Goal: Obtain resource: Obtain resource

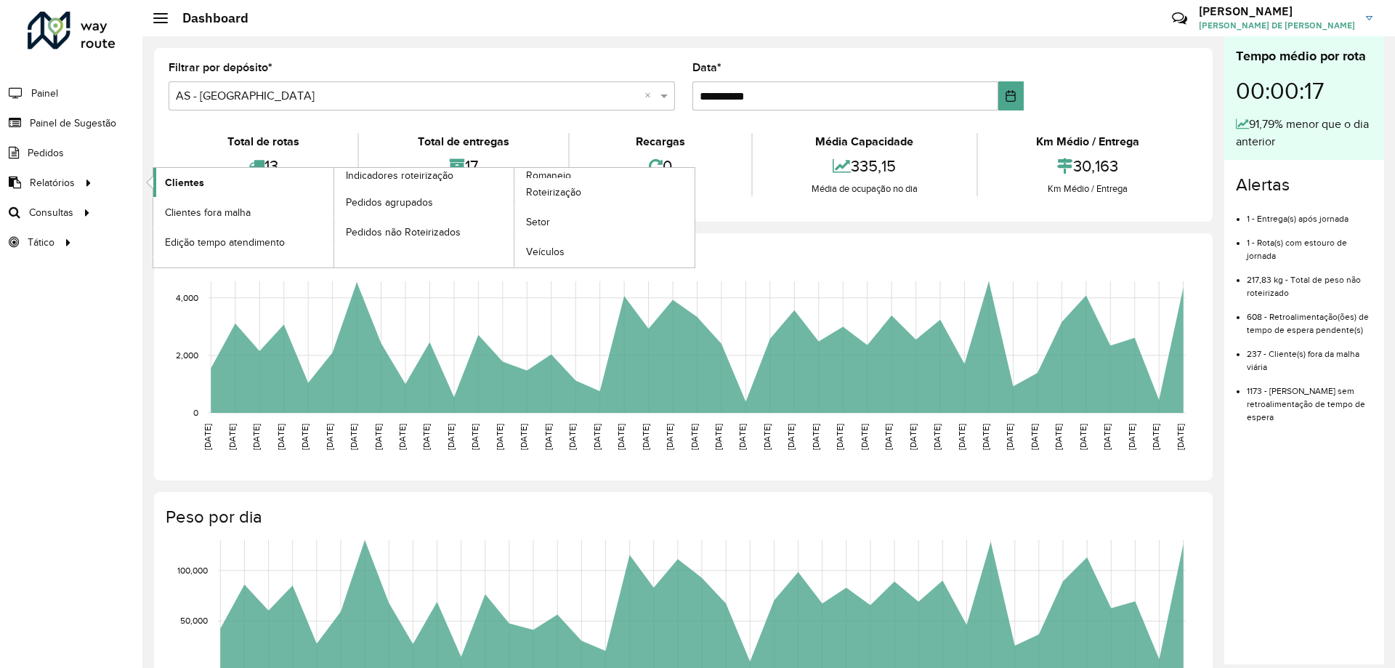
click at [194, 187] on span "Clientes" at bounding box center [184, 182] width 39 height 15
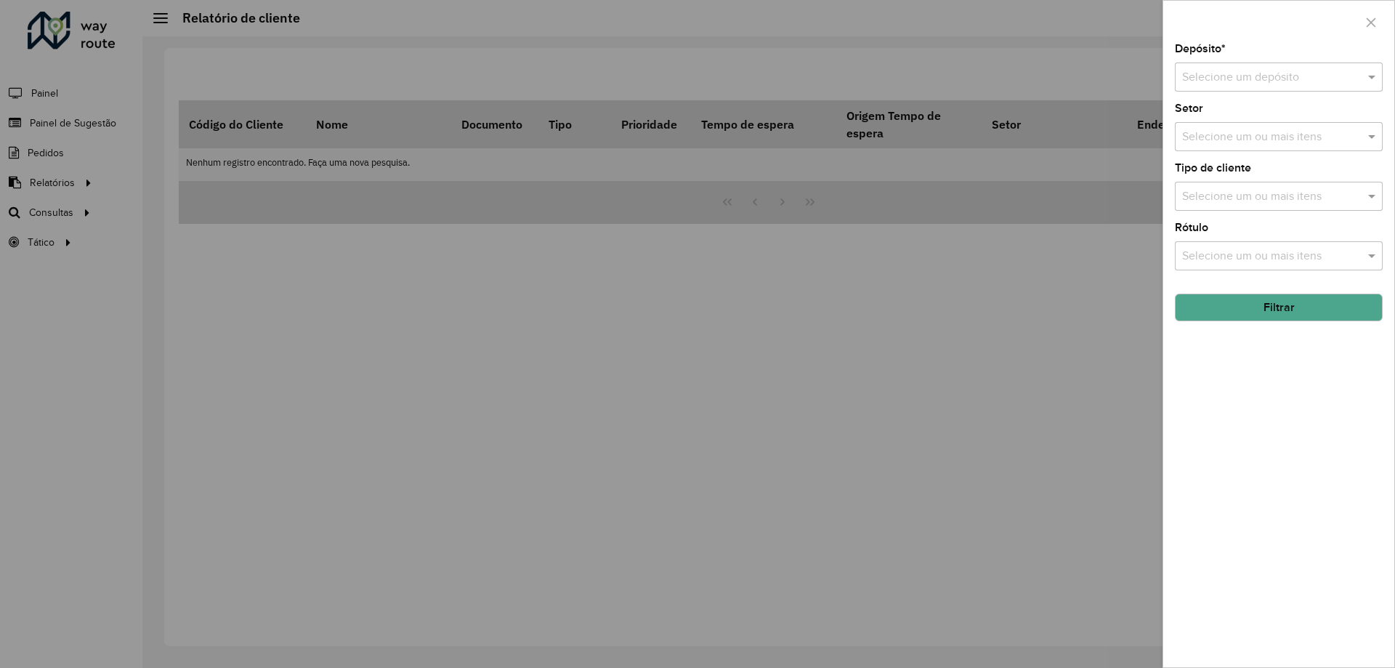
click at [1253, 80] on input "text" at bounding box center [1264, 77] width 164 height 17
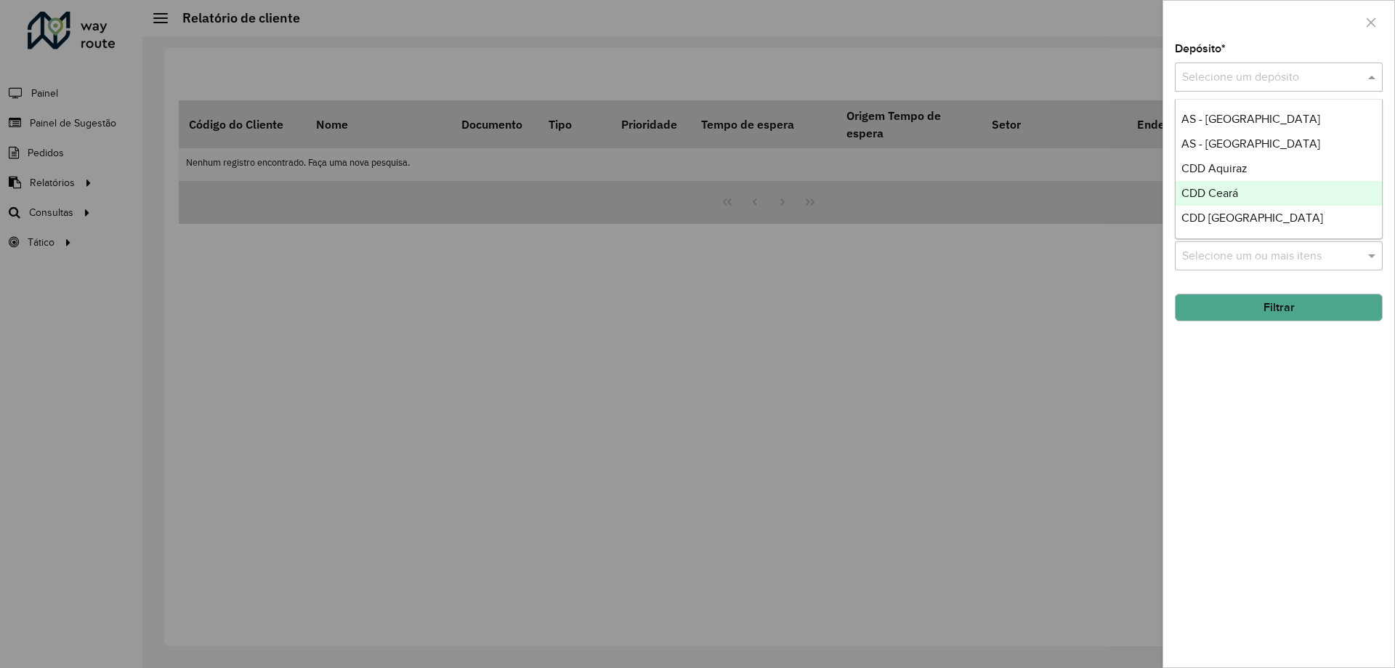
click at [1217, 199] on span "CDD Ceará" at bounding box center [1209, 193] width 57 height 12
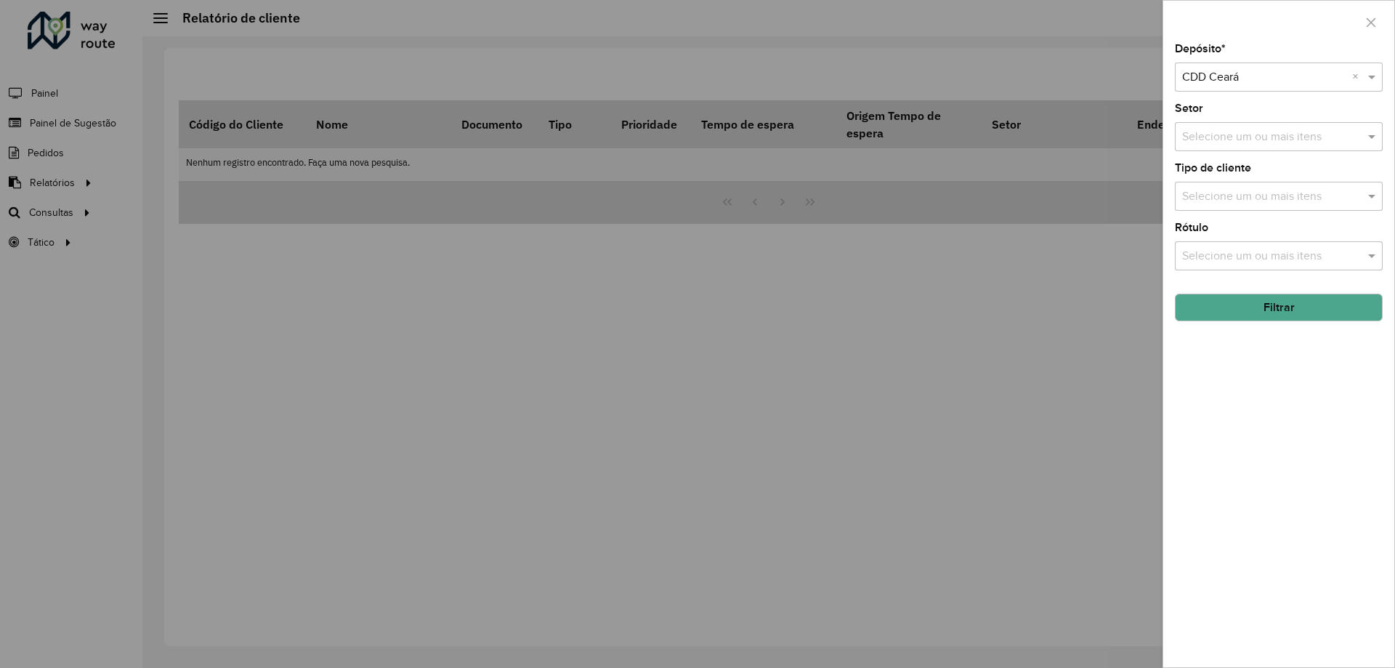
click at [1281, 81] on input "text" at bounding box center [1264, 77] width 164 height 17
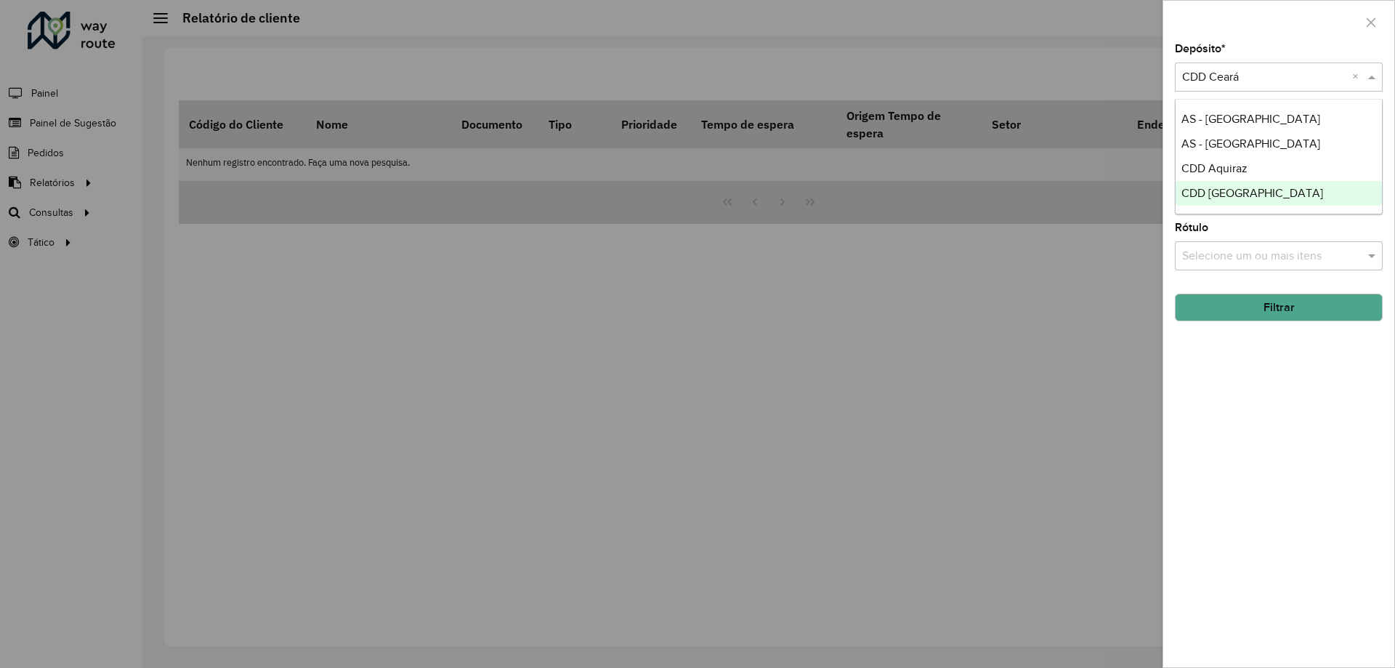
click at [1228, 191] on span "CDD [GEOGRAPHIC_DATA]" at bounding box center [1252, 193] width 142 height 12
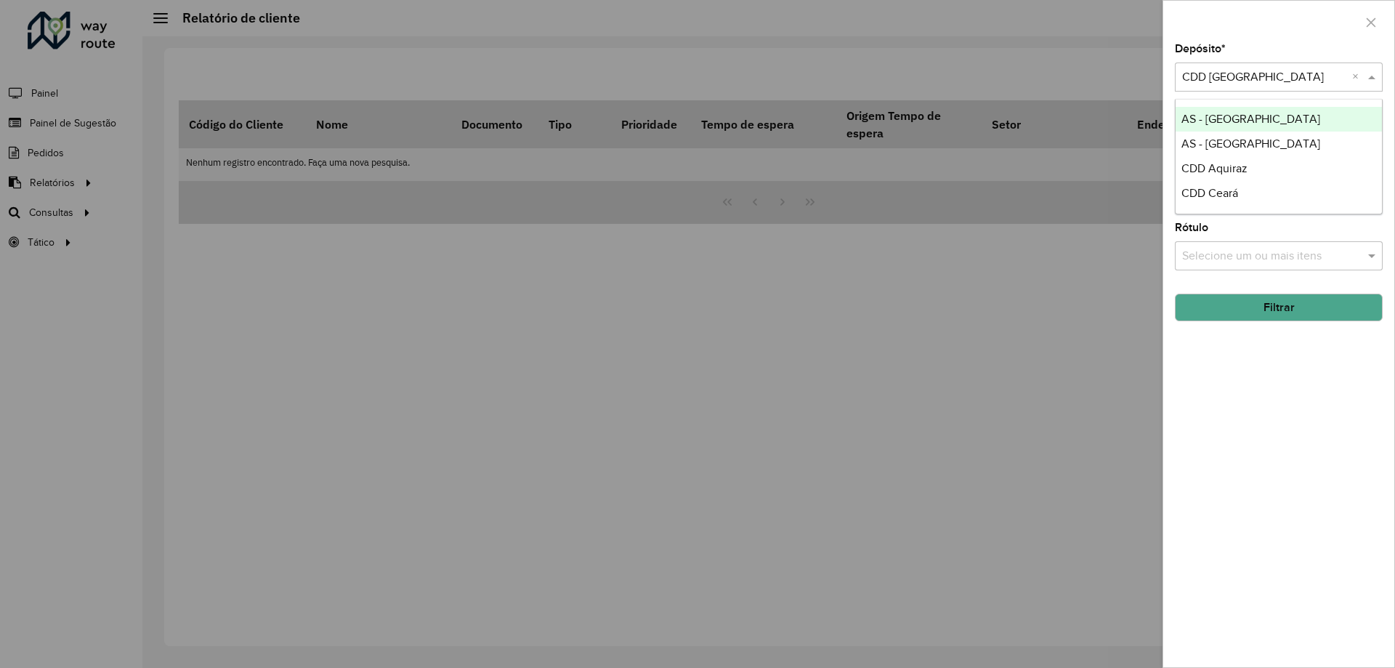
click at [1280, 76] on input "text" at bounding box center [1264, 77] width 164 height 17
click at [1266, 46] on div "Depósito * Selecione um depósito × CDD [GEOGRAPHIC_DATA] ×" at bounding box center [1279, 68] width 208 height 48
click at [1227, 308] on button "Filtrar" at bounding box center [1279, 307] width 208 height 28
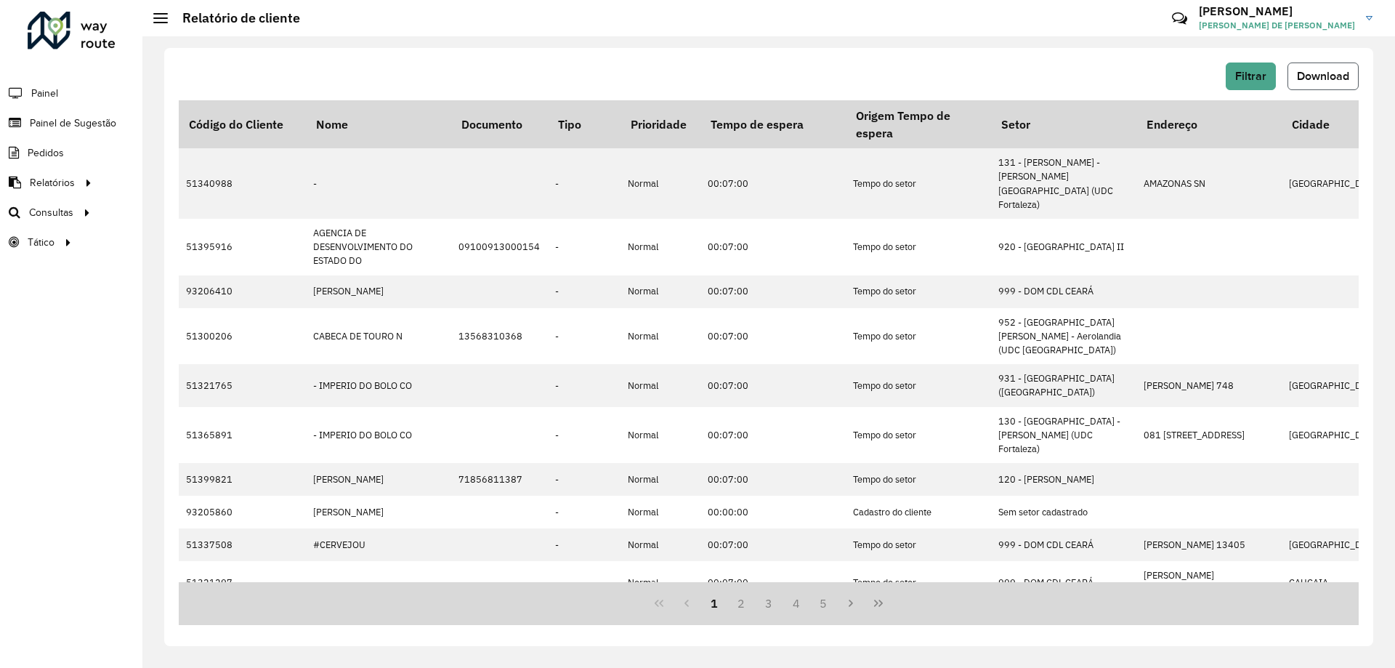
click at [1307, 74] on span "Download" at bounding box center [1323, 76] width 52 height 12
click at [1267, 70] on button "Filtrar" at bounding box center [1250, 76] width 50 height 28
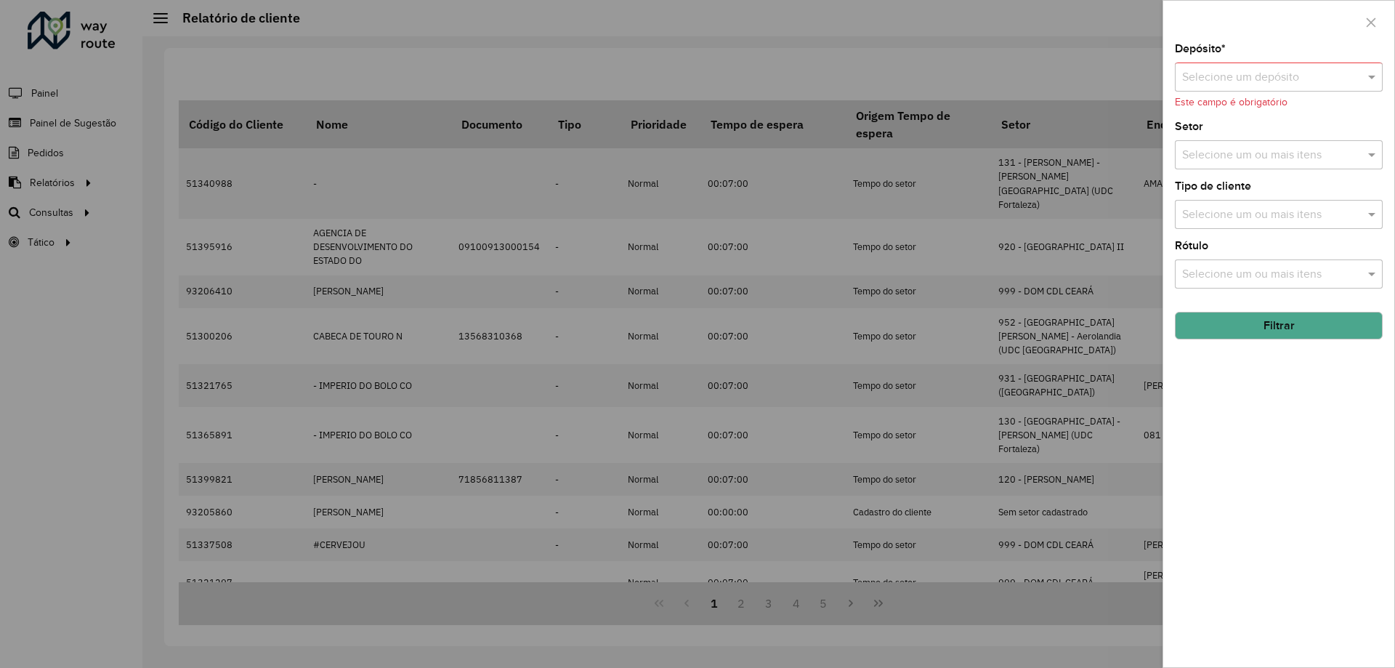
click at [1278, 81] on input "text" at bounding box center [1264, 77] width 164 height 17
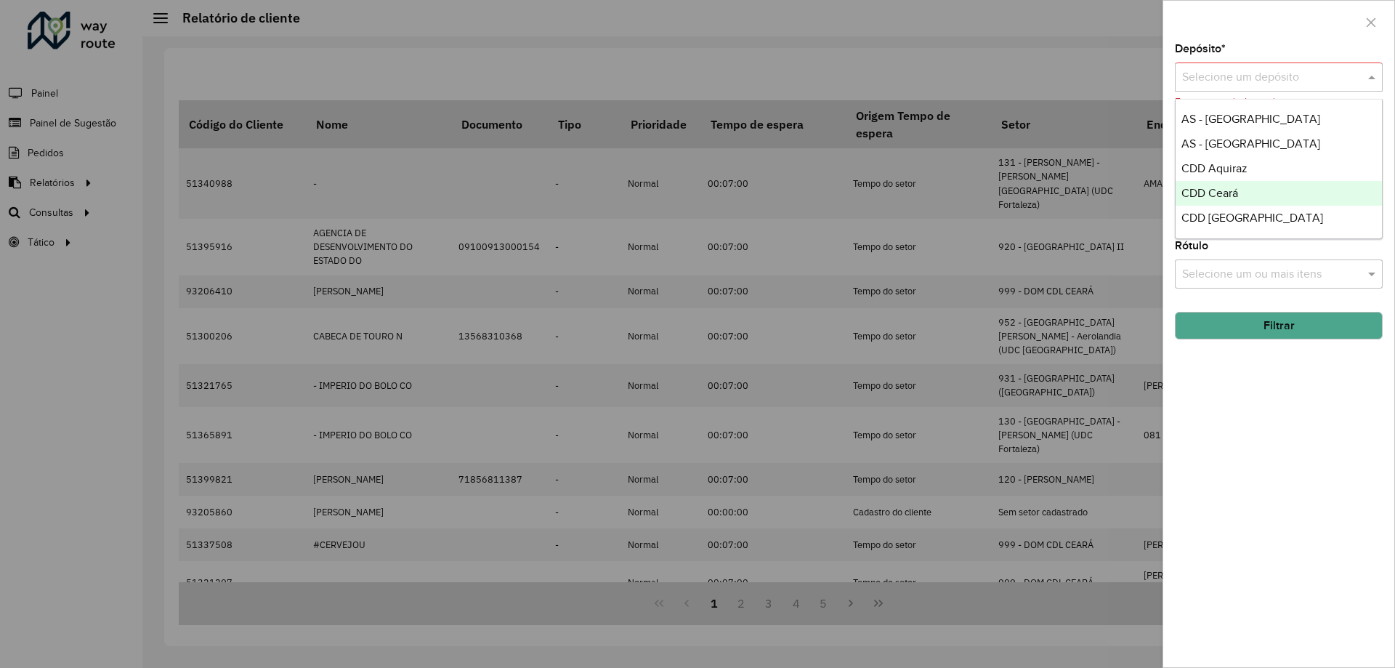
click at [1204, 190] on span "CDD Ceará" at bounding box center [1209, 193] width 57 height 12
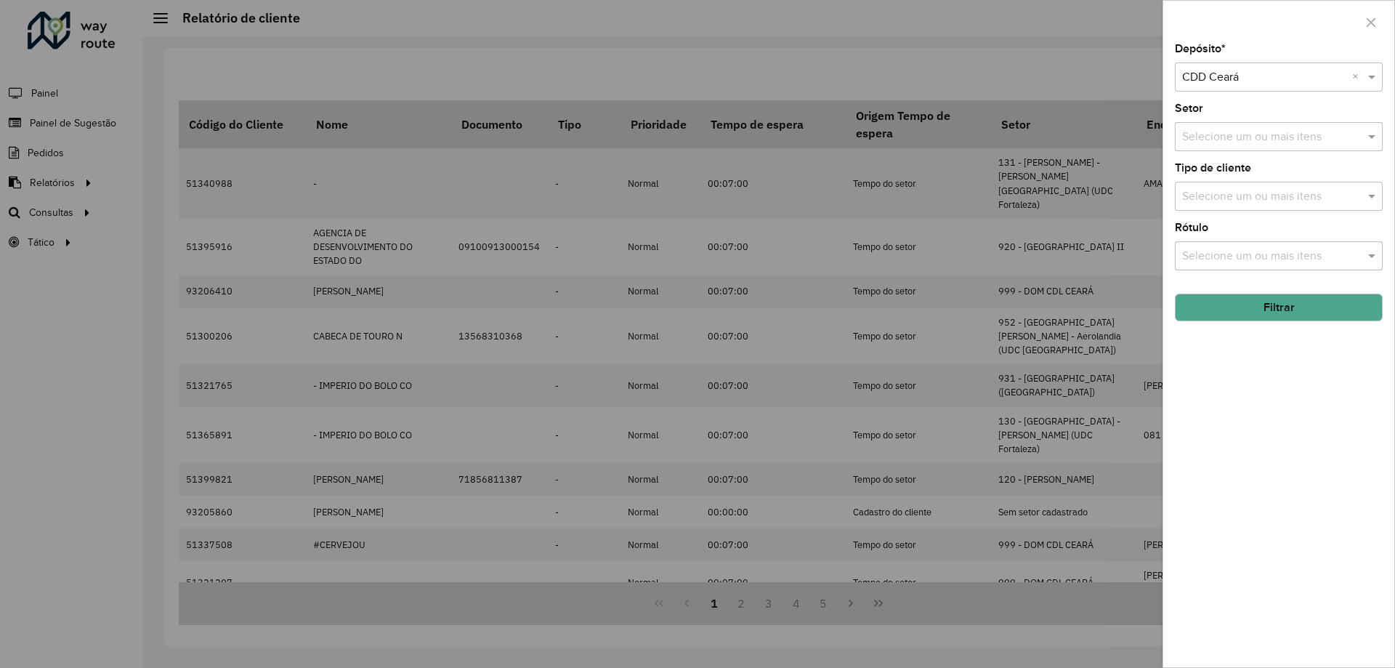
click at [1230, 311] on button "Filtrar" at bounding box center [1279, 307] width 208 height 28
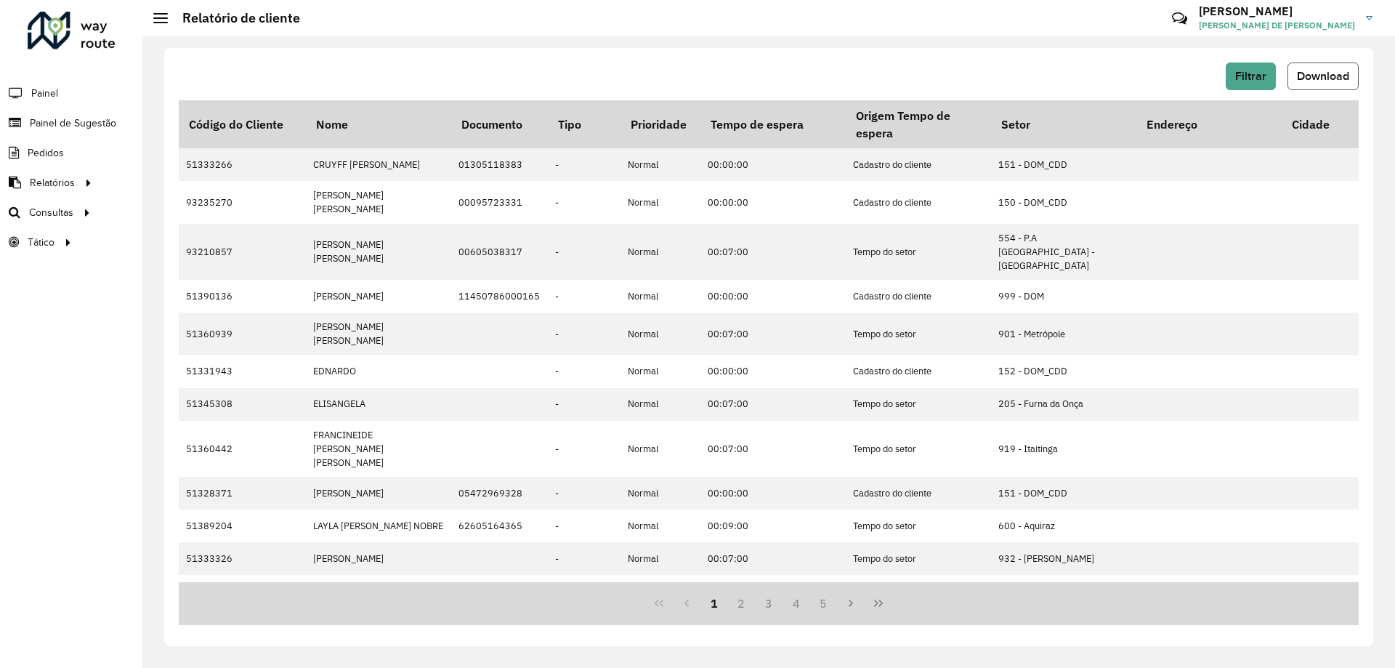
click at [1315, 76] on span "Download" at bounding box center [1323, 76] width 52 height 12
